Goal: Task Accomplishment & Management: Complete application form

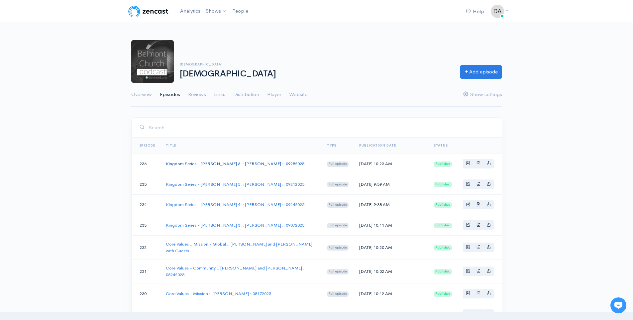
click at [249, 161] on link "Kingdom Series - [PERSON_NAME] 6 :: [PERSON_NAME] :: 09282025" at bounding box center [235, 164] width 139 height 6
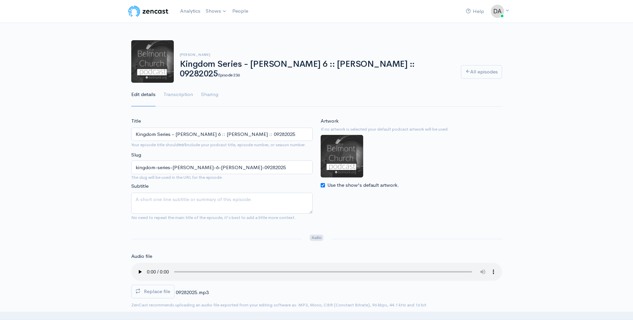
drag, startPoint x: 204, startPoint y: 131, endPoint x: 113, endPoint y: 128, distance: 91.1
click at [230, 32] on link "[DEMOGRAPHIC_DATA]" at bounding box center [239, 28] width 73 height 12
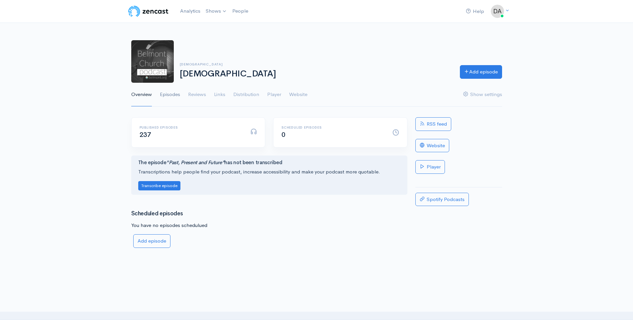
click at [162, 91] on link "Episodes" at bounding box center [170, 95] width 20 height 24
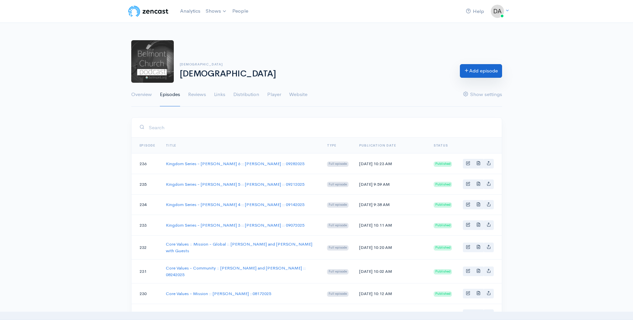
click at [469, 76] on link "Add episode" at bounding box center [481, 71] width 42 height 14
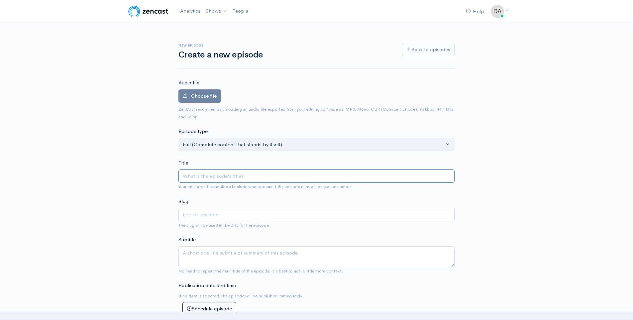
click at [200, 175] on input "Title" at bounding box center [316, 176] width 276 height 14
paste input "Kingdom Series - [PERSON_NAME] 6 :: [PERSON_NAME] :: 09282025"
click at [247, 176] on input "Kingdom Series - [PERSON_NAME] 6 :: [PERSON_NAME] :: 09282025" at bounding box center [316, 176] width 276 height 14
type input "Kingdom Series - Matthew :: Steve Allen :: 09282025"
type input "kingdom-series-matthew-steve-allen-09282025"
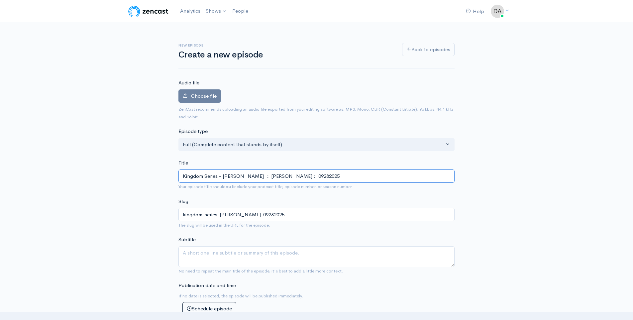
type input "Kingdom Series - Matthew 7 :: Steve Allen :: 09282025"
type input "kingdom-series-matthew-7-steve-allen-09282025"
drag, startPoint x: 278, startPoint y: 177, endPoint x: 253, endPoint y: 186, distance: 26.7
click at [253, 186] on div "Title Kingdom Series - Matthew 7 :: Steve Allen :: 09282025 Your episode title …" at bounding box center [316, 174] width 276 height 31
type input "Kingdom Series - Matthew 7 :: :: 09282025"
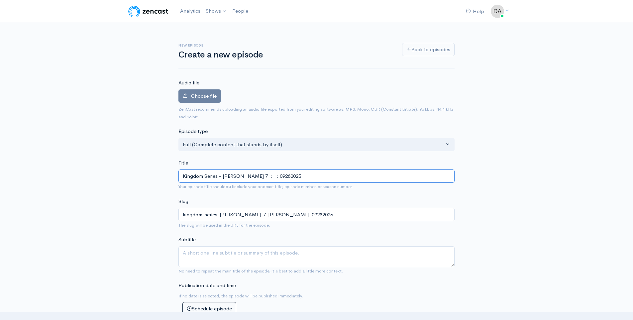
type input "kingdom-series-matthew-7-09282025"
type input "Kingdom Series - Matthew 7 :: K :: 09282025"
type input "kingdom-series-matthew-7-k-09282025"
type input "Kingdom Series - Matthew 7 :: Ka :: 09282025"
type input "kingdom-series-matthew-7-ka-09282025"
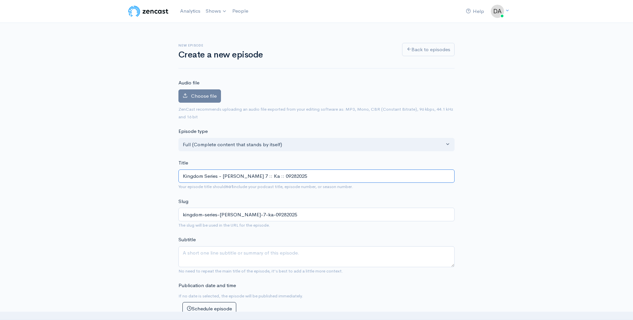
type input "Kingdom Series - Matthew 7 :: Kan :: 09282025"
type input "kingdom-series-matthew-7-kan-09282025"
type input "Kingdom Series - Matthew 7 :: Kana :: 09282025"
type input "kingdom-series-matthew-7-kana-09282025"
type input "Kingdom Series - Matthew 7 :: Kanaa :: 09282025"
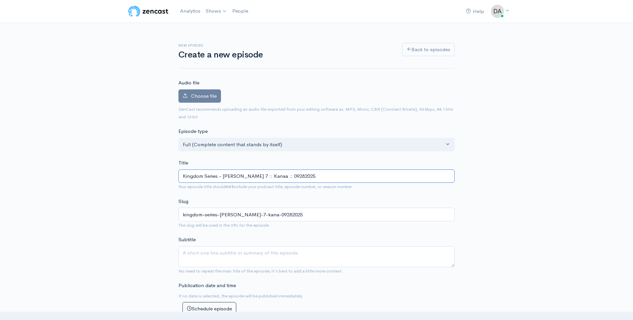
type input "kingdom-series-matthew-7-kanaa-09282025"
type input "Kingdom Series - Matthew 7 :: Kanaan :: 09282025"
type input "kingdom-series-matthew-7-kanaan-09282025"
type input "Kingdom Series - Matthew 7 :: Kanaan A :: 09282025"
type input "kingdom-series-matthew-7-kanaan-a-09282025"
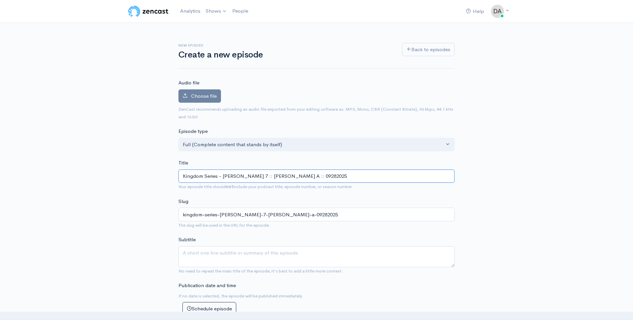
type input "Kingdom Series - Matthew 7 :: Kanaan Al :: 09282025"
type input "kingdom-series-matthew-7-kanaan-al-09282025"
type input "Kingdom Series - Matthew 7 :: Kanaan All :: 09282025"
type input "kingdom-series-matthew-7-kanaan-all-09282025"
type input "Kingdom Series - Matthew 7 :: Kanaan Allen :: 09282025"
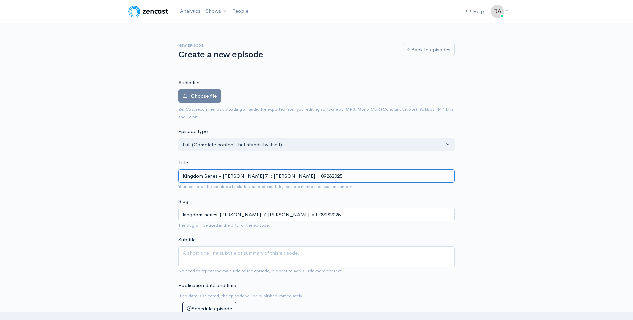
type input "kingdom-series-matthew-7-kanaan-allen-09282025"
click at [298, 176] on input "Kingdom Series - Matthew 7 :: Kanaan Allen :: 09282025" at bounding box center [316, 176] width 276 height 14
type input "Kingdom Series - Matthew 7 :: Kanaan Allen :: 0922025"
type input "kingdom-series-matthew-7-kanaan-allen-0922025"
type input "Kingdom Series - Matthew 7 :: Kanaan Allen :: 092025"
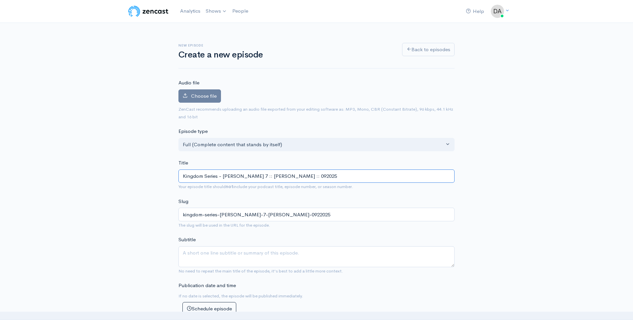
type input "kingdom-series-matthew-7-kanaan-allen-092025"
type input "Kingdom Series - Matthew 7 :: Kanaan Allen :: 02025"
type input "kingdom-series-matthew-7-kanaan-allen-02025"
type input "Kingdom Series - Matthew 7 :: Kanaan Allen :: 012025"
type input "kingdom-series-matthew-7-kanaan-allen-012025"
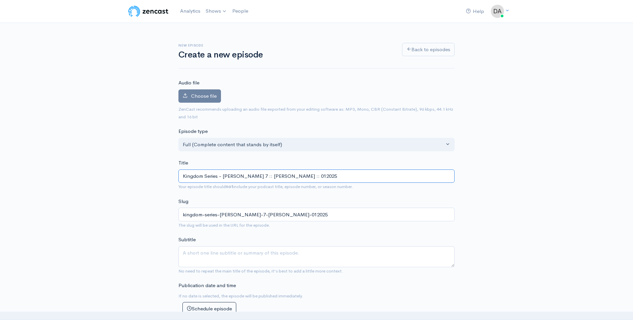
type input "Kingdom Series - Matthew 7 :: Kanaan Allen :: 0102025"
type input "kingdom-series-matthew-7-kanaan-allen-0102025"
type input "Kingdom Series - Matthew 7 :: Kanaan Allen :: 012025"
type input "kingdom-series-matthew-7-kanaan-allen-012025"
type input "Kingdom Series - Matthew 7 :: Kanaan Allen :: 02025"
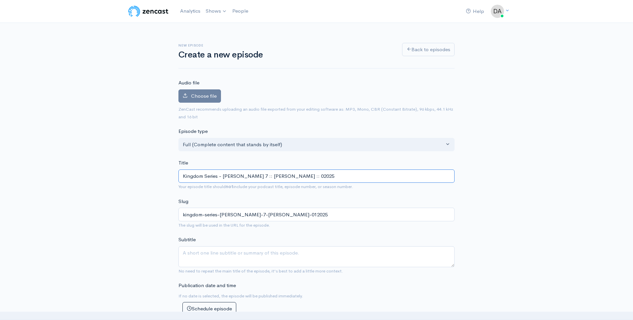
type input "kingdom-series-matthew-7-kanaan-allen-02025"
type input "Kingdom Series - Matthew 7 :: Kanaan Allen :: 12025"
type input "kingdom-series-matthew-7-kanaan-allen-12025"
type input "Kingdom Series - Matthew 7 :: Kanaan Allen :: 102025"
type input "kingdom-series-matthew-7-kanaan-allen-102025"
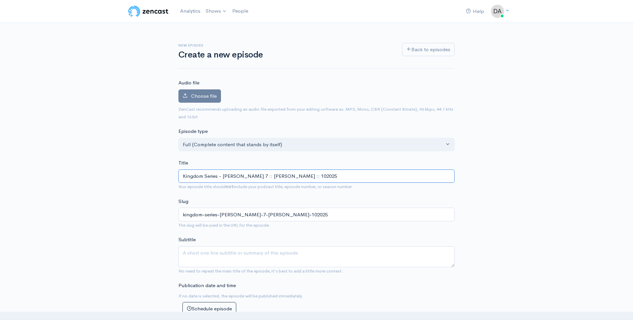
type input "Kingdom Series - Matthew 7 :: Kanaan Allen :: 1002025"
type input "kingdom-series-matthew-7-kanaan-allen-1002025"
type input "Kingdom Series - [PERSON_NAME] 7 :: [PERSON_NAME] :: 10052025"
type input "kingdom-series-matthew-7-kanaan-allen-10052025"
type input "Kingdom Series - [PERSON_NAME] 7 :: [PERSON_NAME] :: 10052025"
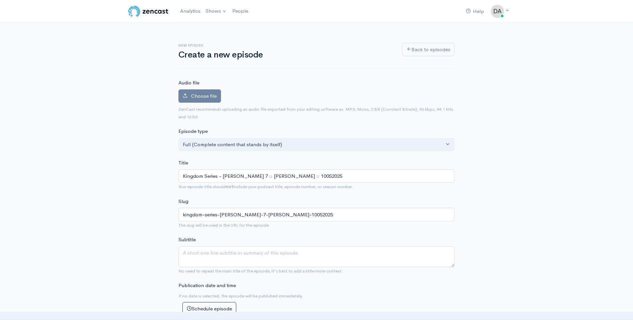
click at [206, 102] on label "Choose file" at bounding box center [199, 96] width 43 height 14
click at [0, 0] on input "Choose file" at bounding box center [0, 0] width 0 height 0
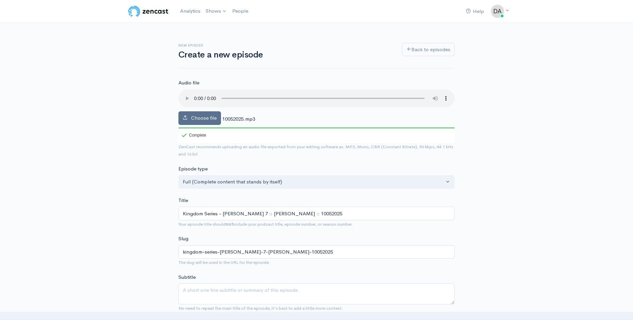
click at [197, 117] on span "Choose file" at bounding box center [204, 118] width 26 height 6
click at [0, 0] on input "Choose file" at bounding box center [0, 0] width 0 height 0
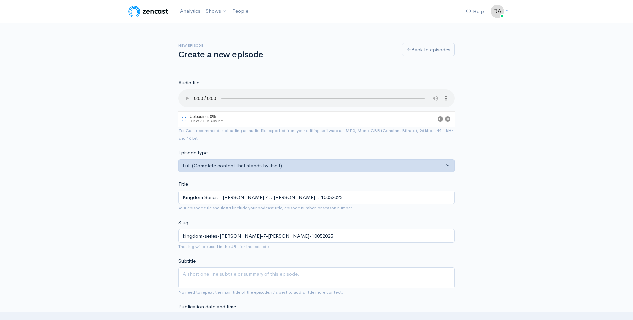
scroll to position [8, 0]
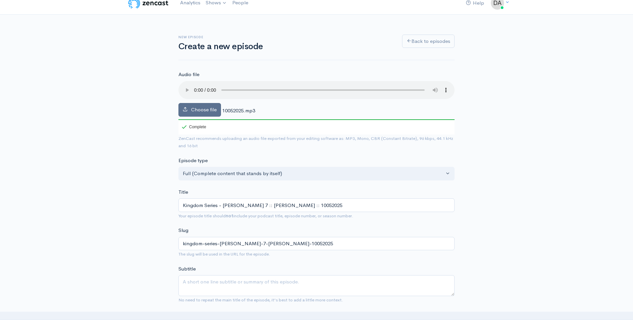
click at [198, 110] on span "Choose file" at bounding box center [204, 109] width 26 height 6
click at [0, 0] on input "Choose file" at bounding box center [0, 0] width 0 height 0
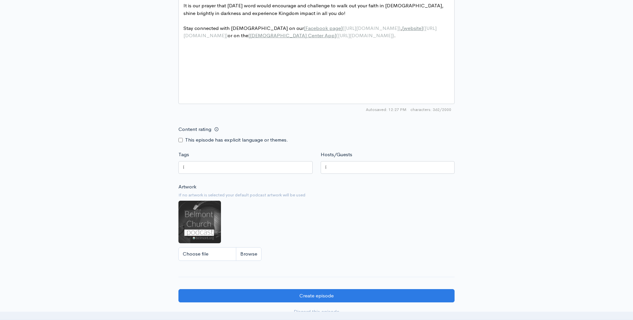
scroll to position [390, 0]
click at [242, 164] on div at bounding box center [245, 167] width 134 height 13
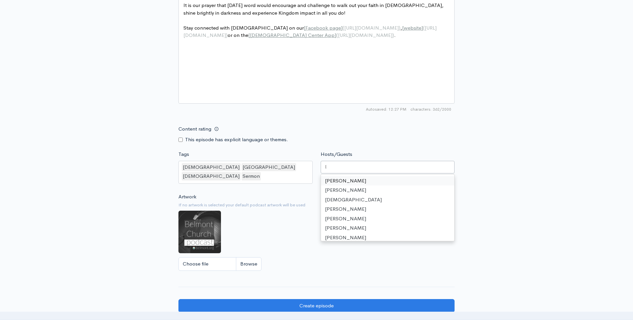
click at [343, 164] on div at bounding box center [388, 167] width 134 height 13
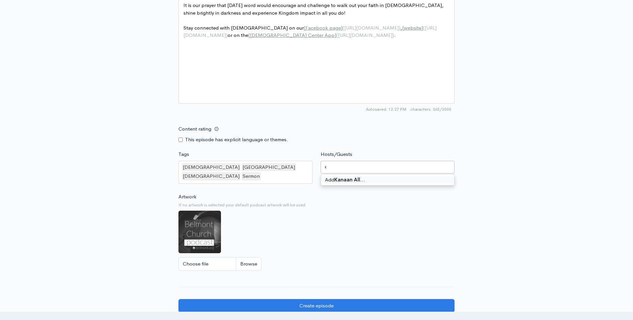
type input "Kanaan Allen"
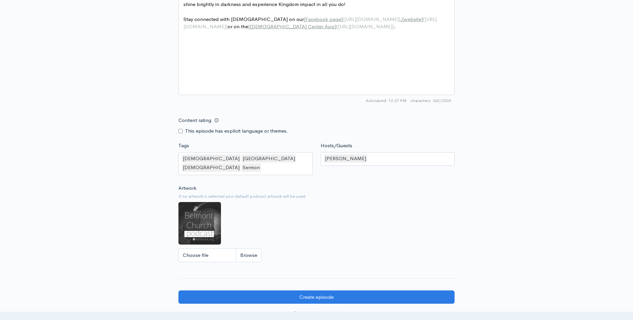
scroll to position [440, 0]
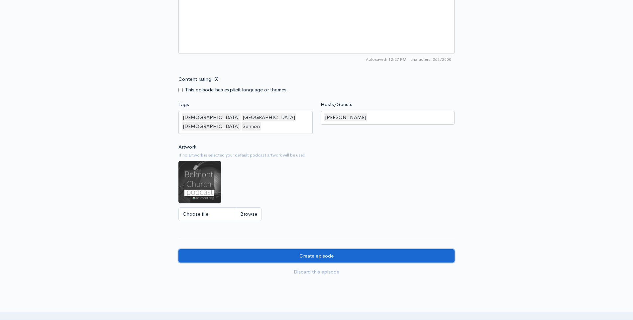
click at [259, 249] on input "Create episode" at bounding box center [316, 256] width 276 height 14
